Goal: Information Seeking & Learning: Find specific fact

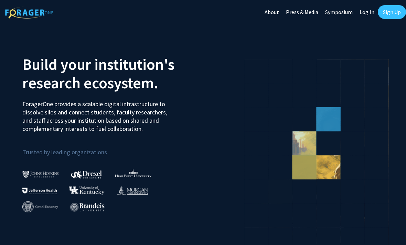
click at [365, 8] on link "Log In" at bounding box center [367, 12] width 22 height 24
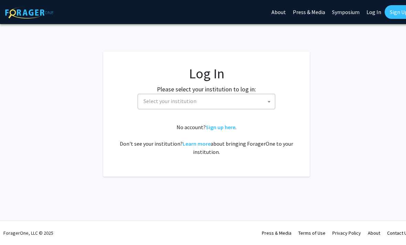
click at [219, 97] on span "Select your institution" at bounding box center [208, 101] width 134 height 14
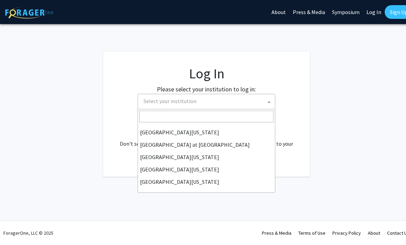
scroll to position [241, 0]
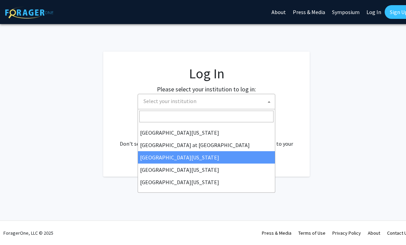
select select "13"
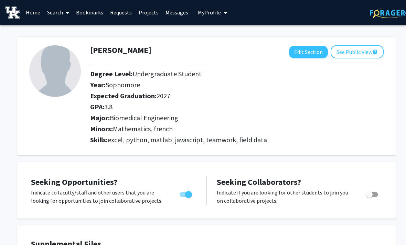
click at [52, 14] on link "Search" at bounding box center [58, 12] width 29 height 24
click at [58, 32] on span "Faculty/Staff" at bounding box center [69, 32] width 51 height 14
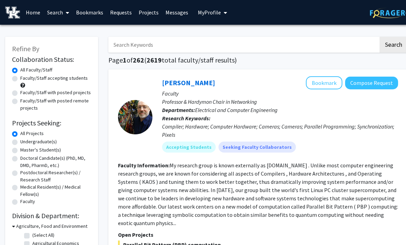
click at [318, 43] on input "Search Keywords" at bounding box center [243, 45] width 270 height 16
click at [393, 44] on button "Search" at bounding box center [394, 45] width 28 height 16
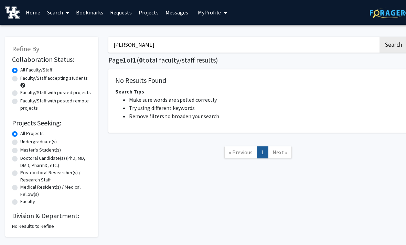
click at [247, 51] on input "[PERSON_NAME]" at bounding box center [243, 45] width 270 height 16
type input "P"
click at [314, 41] on input "[PERSON_NAME]" at bounding box center [243, 45] width 270 height 16
type input "P"
click at [354, 41] on input "Search Keywords" at bounding box center [243, 45] width 270 height 16
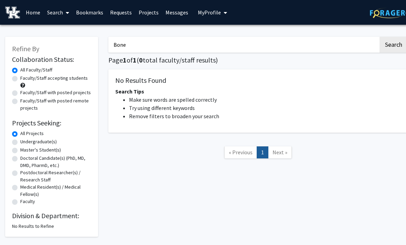
click at [393, 44] on button "Search" at bounding box center [394, 45] width 28 height 16
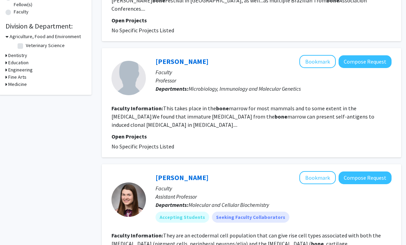
scroll to position [0, 7]
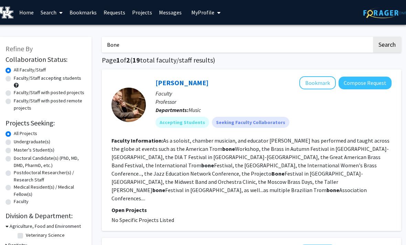
click at [127, 47] on input "Bone" at bounding box center [237, 45] width 270 height 16
click at [113, 44] on input "Bone" at bounding box center [237, 45] width 270 height 16
click at [114, 47] on input "Bone" at bounding box center [237, 45] width 270 height 16
type input "Pienkowski"
click at [387, 44] on button "Search" at bounding box center [387, 45] width 28 height 16
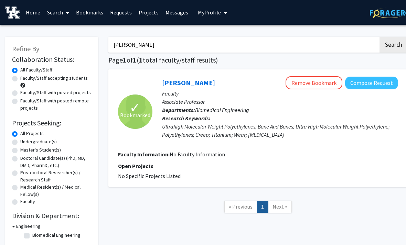
click at [176, 79] on link "David Pienkowski" at bounding box center [188, 82] width 53 height 9
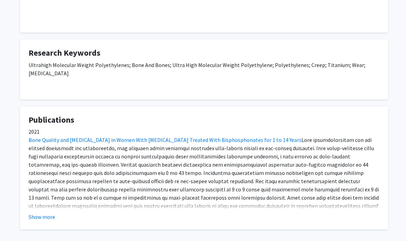
scroll to position [132, 0]
